Goal: Transaction & Acquisition: Purchase product/service

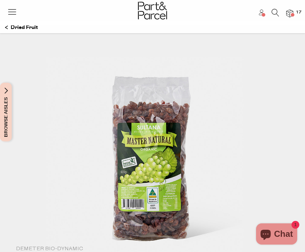
click at [22, 30] on p "Dried Fruit" at bounding box center [21, 28] width 33 height 12
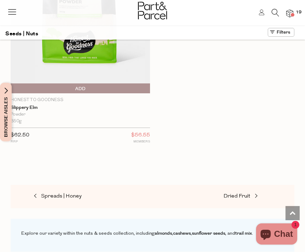
scroll to position [5371, 0]
click at [247, 194] on span "Dried Fruit" at bounding box center [236, 196] width 27 height 5
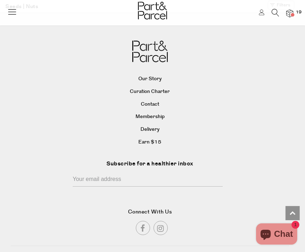
type input "4"
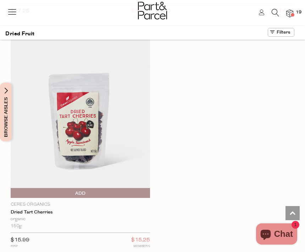
scroll to position [1142, 0]
click at [12, 189] on span "Add To Parcel" at bounding box center [12, 194] width 0 height 11
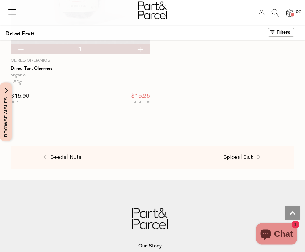
scroll to position [1260, 0]
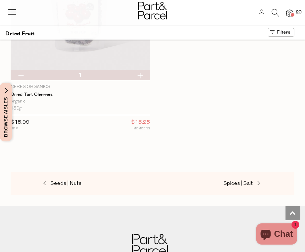
click at [251, 181] on span "Spices | Salt" at bounding box center [237, 183] width 29 height 5
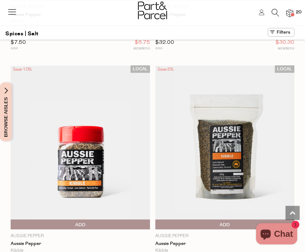
scroll to position [1817, 0]
click at [12, 221] on span "Add To Parcel" at bounding box center [12, 225] width 0 height 11
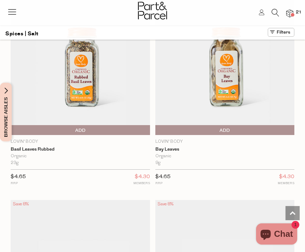
scroll to position [3516, 0]
click at [157, 126] on span "Add To Parcel" at bounding box center [157, 131] width 0 height 11
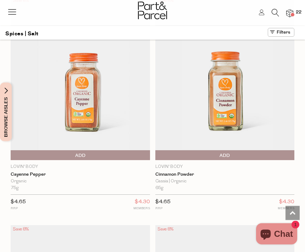
scroll to position [3720, 0]
click at [157, 150] on span "Add To Parcel" at bounding box center [157, 155] width 0 height 11
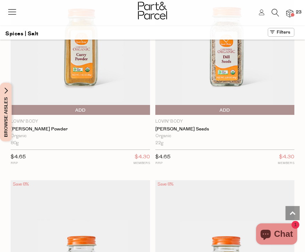
scroll to position [4453, 0]
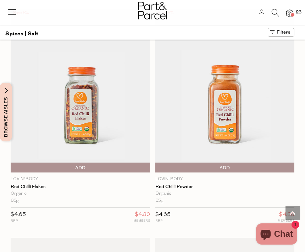
scroll to position [5544, 0]
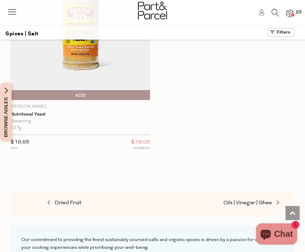
click at [260, 201] on span "Oils | Vinegar | Ghee" at bounding box center [247, 203] width 49 height 5
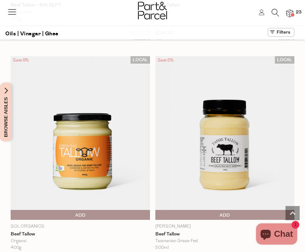
scroll to position [2974, 0]
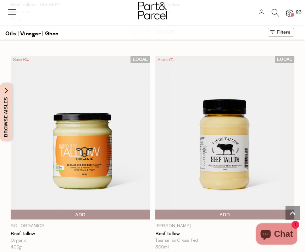
click at [239, 210] on span "Add To Parcel" at bounding box center [225, 215] width 136 height 11
click at [236, 210] on span "Adding..." at bounding box center [225, 215] width 136 height 11
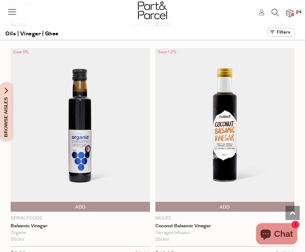
scroll to position [4128, 0]
click at [122, 202] on span "Add To Parcel" at bounding box center [80, 207] width 136 height 11
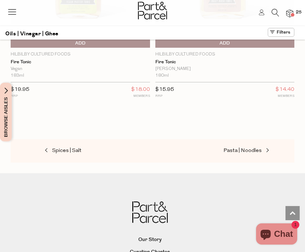
scroll to position [5189, 0]
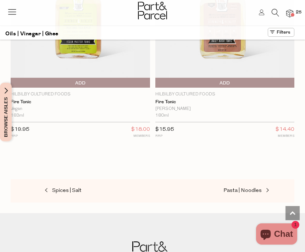
click at [258, 188] on span "Pasta | Noodles" at bounding box center [242, 190] width 38 height 5
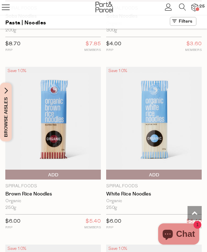
scroll to position [3356, 0]
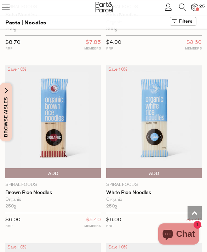
click at [181, 169] on span "Add To Parcel" at bounding box center [154, 174] width 92 height 11
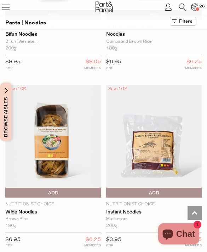
scroll to position [3871, 0]
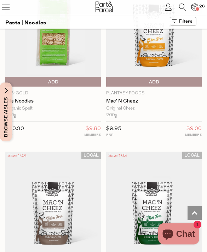
scroll to position [4745, 0]
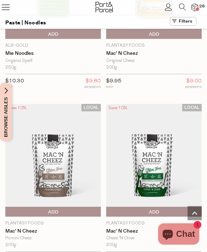
click at [167, 207] on span "Add To Parcel" at bounding box center [154, 212] width 92 height 11
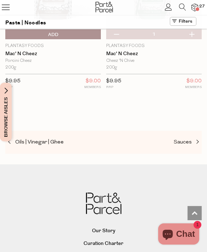
scroll to position [4926, 0]
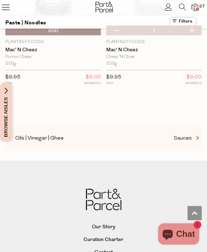
click at [189, 136] on span "Sauces" at bounding box center [183, 138] width 18 height 5
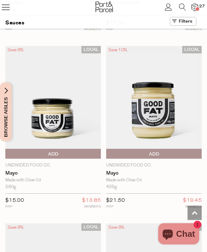
scroll to position [1412, 0]
click at [68, 139] on img at bounding box center [53, 102] width 96 height 113
click at [62, 149] on span "Add To Parcel" at bounding box center [53, 154] width 92 height 11
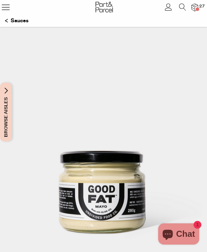
click at [143, 165] on img at bounding box center [103, 159] width 197 height 232
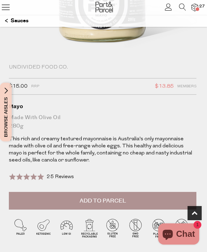
scroll to position [210, 0]
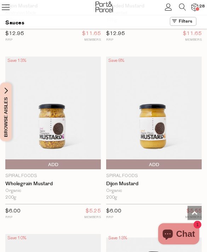
scroll to position [3728, 0]
click at [188, 160] on span "Add To Parcel" at bounding box center [154, 165] width 92 height 11
click at [79, 160] on span "Add To Parcel" at bounding box center [53, 165] width 92 height 11
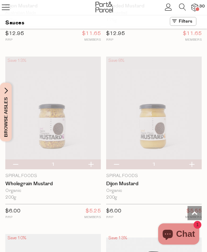
click at [83, 160] on button "button" at bounding box center [91, 165] width 20 height 10
type input "2"
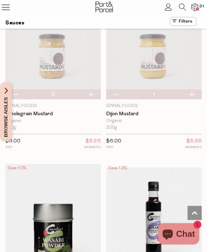
scroll to position [3798, 0]
click at [18, 90] on button "button" at bounding box center [15, 95] width 20 height 10
type input "1"
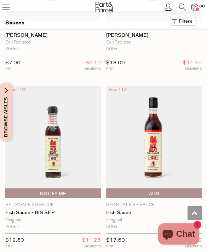
scroll to position [4417, 0]
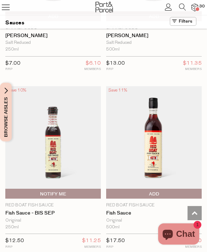
click at [194, 189] on span "Add To Parcel" at bounding box center [154, 194] width 92 height 11
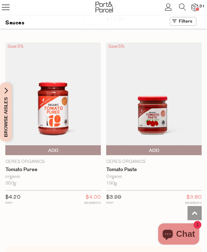
scroll to position [5707, 0]
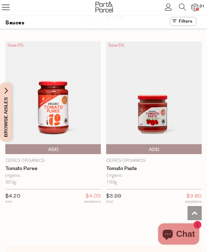
click at [171, 111] on img at bounding box center [154, 97] width 96 height 113
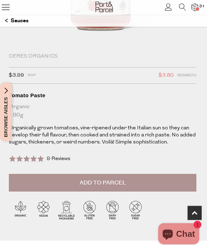
click at [181, 184] on button "Add to Parcel" at bounding box center [103, 184] width 188 height 18
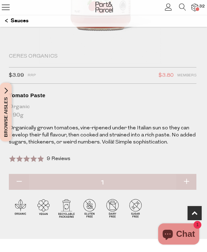
click at [194, 180] on button "button" at bounding box center [186, 183] width 20 height 16
type input "2"
click at [12, 22] on p "Sauces" at bounding box center [17, 21] width 24 height 12
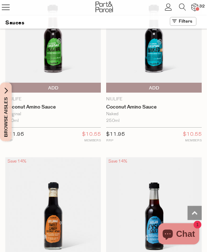
type input "2"
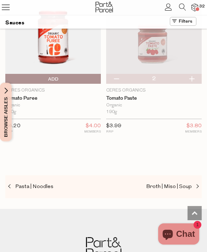
click at [194, 184] on span at bounding box center [197, 186] width 10 height 5
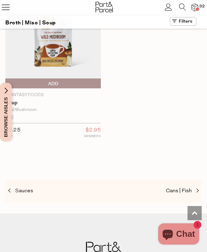
scroll to position [2906, 0]
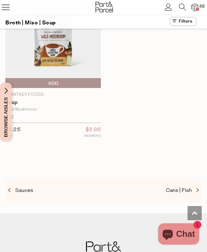
click at [192, 188] on span at bounding box center [197, 190] width 10 height 5
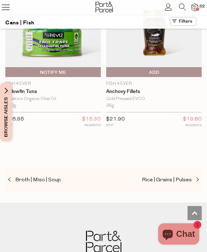
scroll to position [2223, 0]
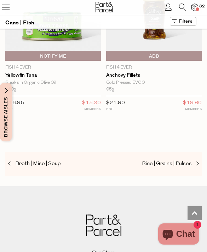
click at [194, 161] on span at bounding box center [197, 163] width 10 height 5
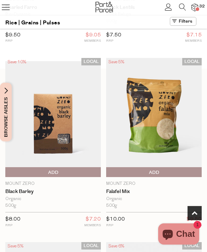
scroll to position [340, 0]
click at [169, 135] on img at bounding box center [154, 118] width 96 height 120
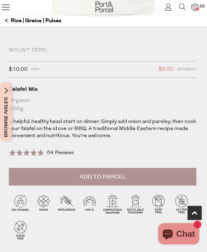
scroll to position [240, 0]
click at [66, 153] on span "64 Reviews" at bounding box center [60, 152] width 27 height 5
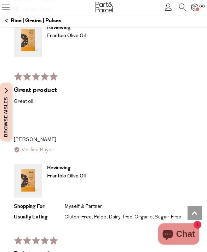
scroll to position [1782, 0]
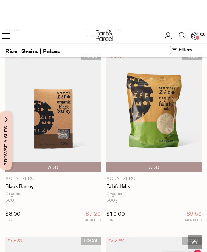
scroll to position [336, 0]
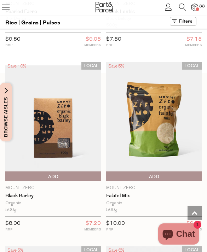
click at [164, 128] on img at bounding box center [154, 122] width 96 height 120
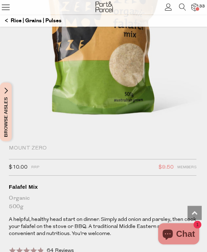
scroll to position [131, 0]
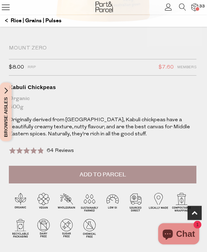
click at [158, 172] on button "Add to Parcel" at bounding box center [103, 175] width 188 height 18
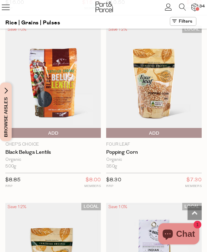
scroll to position [1803, 0]
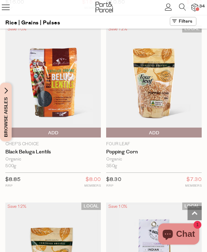
click at [187, 118] on img at bounding box center [154, 81] width 96 height 113
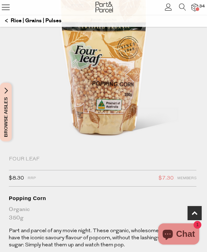
scroll to position [137, 0]
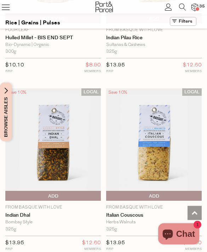
scroll to position [2095, 0]
click at [171, 158] on img at bounding box center [154, 144] width 96 height 113
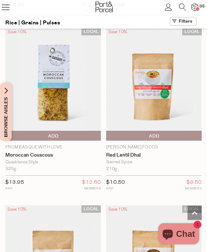
scroll to position [2867, 0]
click at [170, 82] on img at bounding box center [154, 84] width 96 height 113
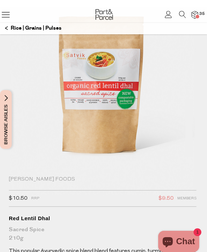
scroll to position [81, 0]
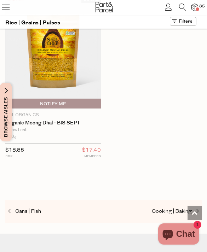
click at [188, 209] on span "Cooking | Baking" at bounding box center [172, 211] width 40 height 5
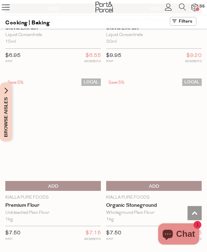
scroll to position [4075, 0]
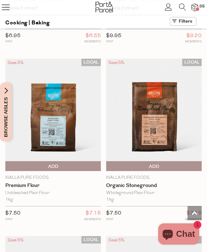
click at [181, 161] on span "Add To Parcel" at bounding box center [154, 166] width 92 height 11
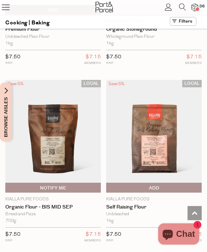
scroll to position [4232, 0]
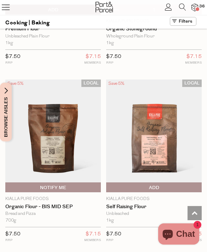
click at [194, 183] on span "Add To Parcel" at bounding box center [154, 188] width 92 height 11
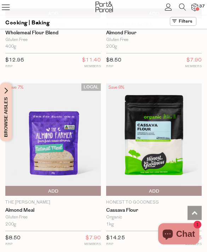
scroll to position [4940, 0]
click at [75, 186] on span "Add To Parcel" at bounding box center [53, 191] width 92 height 11
click at [97, 186] on span "Adding..." at bounding box center [53, 191] width 92 height 11
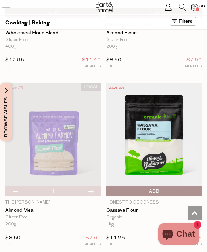
click at [96, 186] on button "button" at bounding box center [91, 191] width 20 height 10
type input "2"
click at [94, 186] on button "button" at bounding box center [91, 191] width 20 height 10
type input "3"
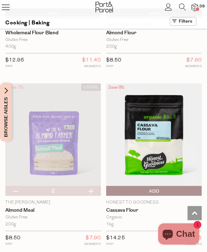
type input "3"
click at [93, 186] on button "button" at bounding box center [91, 191] width 20 height 10
type input "4"
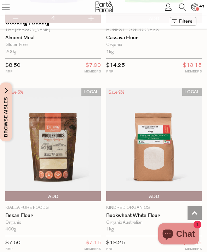
scroll to position [5107, 0]
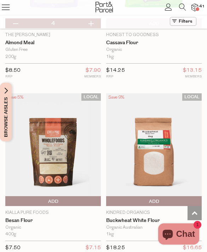
click at [169, 124] on img at bounding box center [154, 149] width 96 height 113
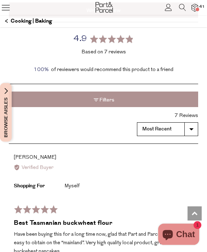
scroll to position [1093, 0]
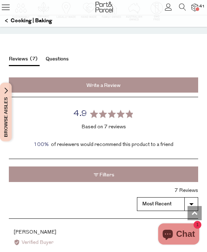
click at [63, 56] on button "Questions" at bounding box center [57, 60] width 23 height 9
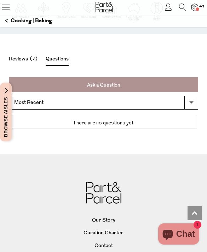
click at [134, 119] on p "There are no questions yet." at bounding box center [103, 123] width 179 height 8
click at [110, 119] on p "There are no questions yet." at bounding box center [103, 123] width 179 height 8
click at [95, 119] on p "There are no questions yet." at bounding box center [103, 123] width 179 height 8
click at [173, 114] on div "There are no questions yet." at bounding box center [103, 122] width 189 height 16
click at [127, 77] on link "Ask a Question" at bounding box center [103, 85] width 189 height 16
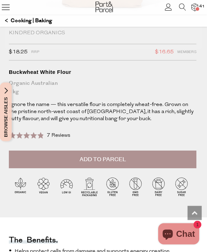
scroll to position [244, 0]
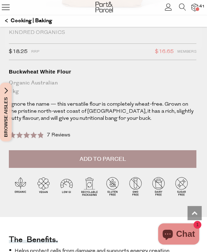
click at [145, 159] on button "Add to Parcel" at bounding box center [103, 159] width 188 height 18
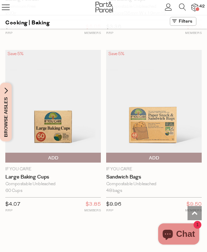
scroll to position [2838, 0]
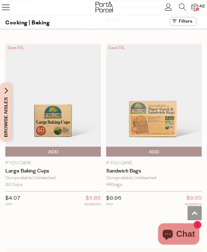
click at [7, 147] on span "Add To Parcel" at bounding box center [7, 152] width 0 height 11
click at [93, 147] on span "Adding..." at bounding box center [53, 152] width 92 height 11
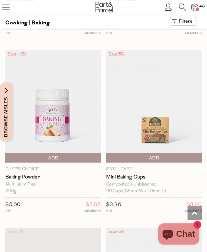
scroll to position [2654, 0]
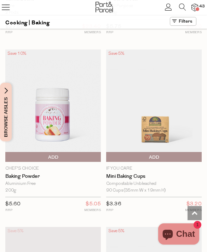
click at [94, 152] on span "Add To Parcel" at bounding box center [53, 157] width 92 height 11
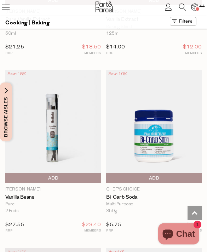
scroll to position [2459, 0]
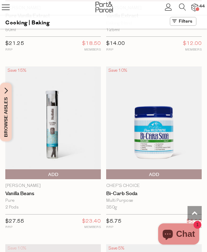
click at [197, 170] on span "Add To Parcel" at bounding box center [154, 175] width 92 height 11
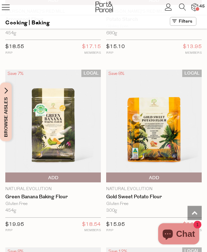
click at [79, 173] on span "Add To Parcel" at bounding box center [53, 178] width 92 height 11
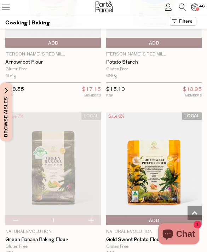
scroll to position [1526, 0]
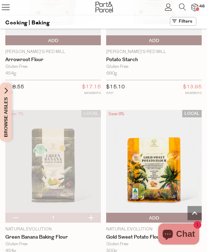
click at [13, 213] on button "button" at bounding box center [15, 218] width 20 height 10
type input "0"
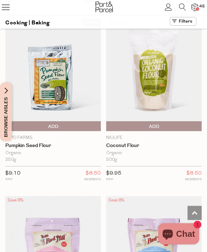
scroll to position [1262, 0]
click at [192, 121] on span "Add To Parcel" at bounding box center [154, 126] width 92 height 11
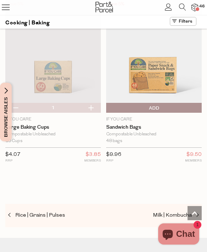
scroll to position [2894, 0]
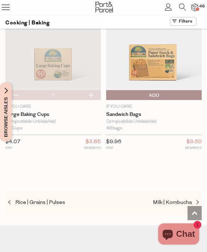
click at [196, 200] on span at bounding box center [197, 202] width 10 height 5
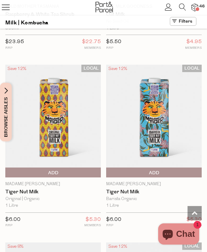
scroll to position [1087, 0]
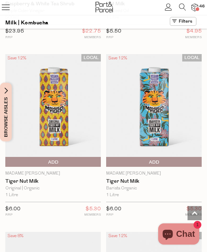
click at [194, 157] on span "Add To Parcel" at bounding box center [154, 162] width 92 height 11
click at [199, 158] on span "Adding..." at bounding box center [154, 162] width 92 height 11
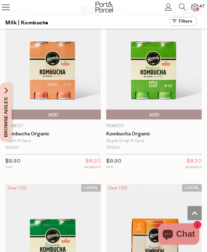
scroll to position [2466, 0]
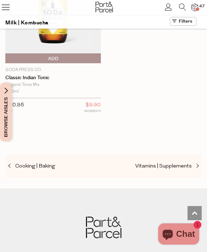
click at [193, 164] on span at bounding box center [197, 166] width 10 height 5
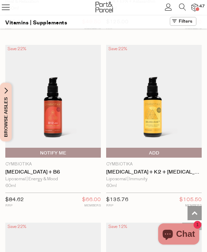
scroll to position [1061, 0]
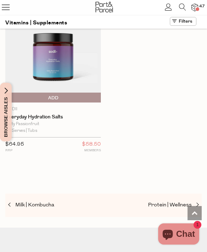
scroll to position [5243, 0]
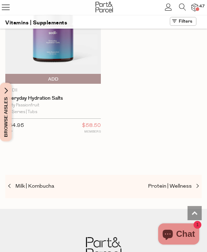
click at [194, 184] on span at bounding box center [197, 186] width 10 height 5
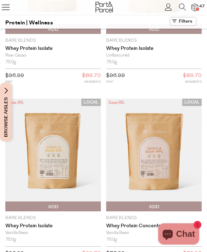
scroll to position [62, 0]
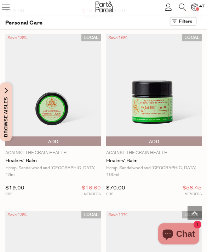
scroll to position [1240, 0]
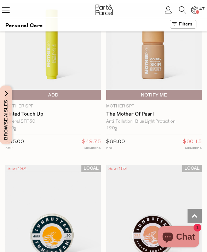
scroll to position [4649, 0]
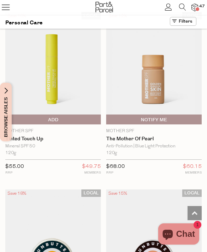
click at [92, 115] on span "Add To Parcel" at bounding box center [53, 120] width 92 height 11
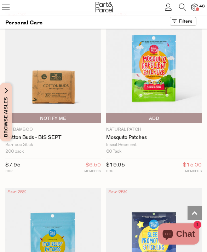
scroll to position [6971, 0]
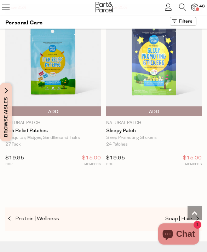
click at [188, 217] on span "Soap | Hair" at bounding box center [178, 219] width 27 height 5
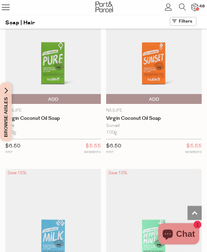
scroll to position [2356, 0]
click at [185, 184] on img at bounding box center [154, 225] width 96 height 113
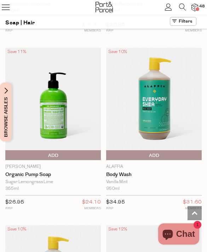
scroll to position [1233, 0]
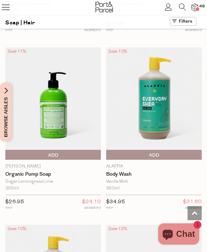
click at [159, 150] on span "Add To Parcel" at bounding box center [154, 155] width 92 height 11
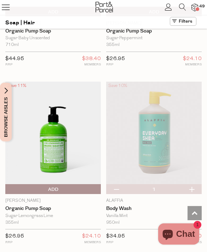
scroll to position [1183, 0]
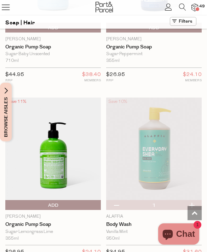
click at [169, 144] on img at bounding box center [154, 154] width 96 height 113
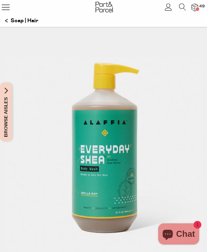
click at [163, 166] on img at bounding box center [103, 159] width 197 height 232
click at [175, 136] on img at bounding box center [103, 159] width 197 height 232
click at [171, 120] on img at bounding box center [103, 159] width 197 height 232
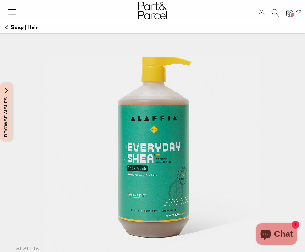
click at [207, 15] on img at bounding box center [289, 14] width 7 height 8
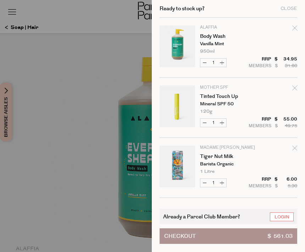
click at [61, 181] on div at bounding box center [152, 126] width 305 height 252
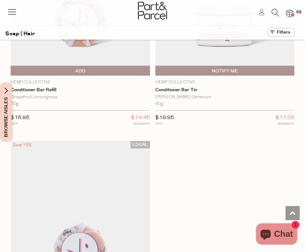
scroll to position [5160, 0]
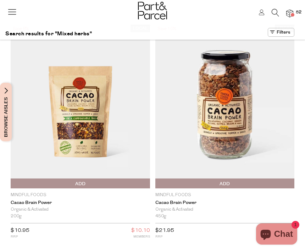
click at [112, 162] on img at bounding box center [80, 107] width 139 height 164
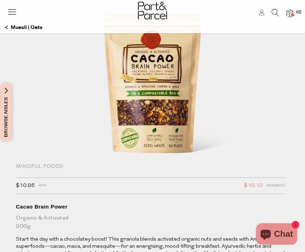
scroll to position [67, 0]
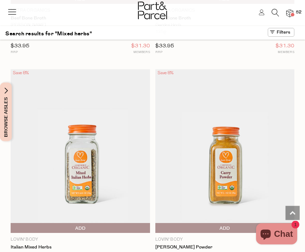
scroll to position [1858, 0]
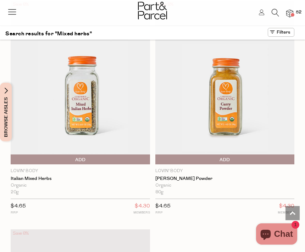
click at [86, 155] on span "Add To Parcel" at bounding box center [80, 160] width 136 height 11
click at [93, 155] on span "Adding..." at bounding box center [80, 160] width 136 height 11
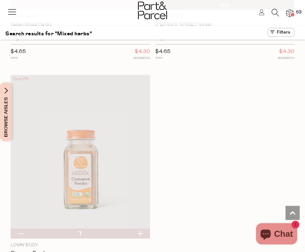
scroll to position [2013, 0]
click at [301, 6] on div at bounding box center [152, 11] width 305 height 23
click at [295, 11] on span "53" at bounding box center [298, 12] width 9 height 6
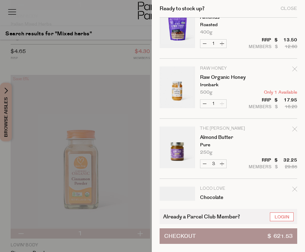
scroll to position [1889, 0]
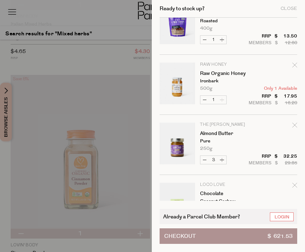
click at [201, 161] on button "Decrease Almond Butter" at bounding box center [204, 160] width 8 height 8
type input "2"
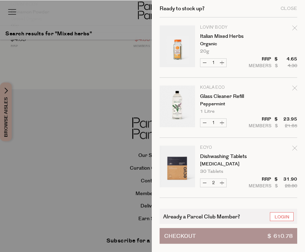
scroll to position [2255, 0]
click at [221, 220] on link "Body Wash" at bounding box center [227, 217] width 55 height 5
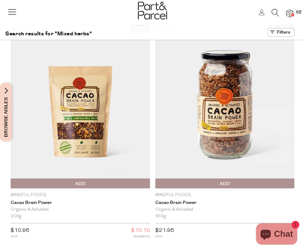
scroll to position [2277, 0]
